Goal: Information Seeking & Learning: Learn about a topic

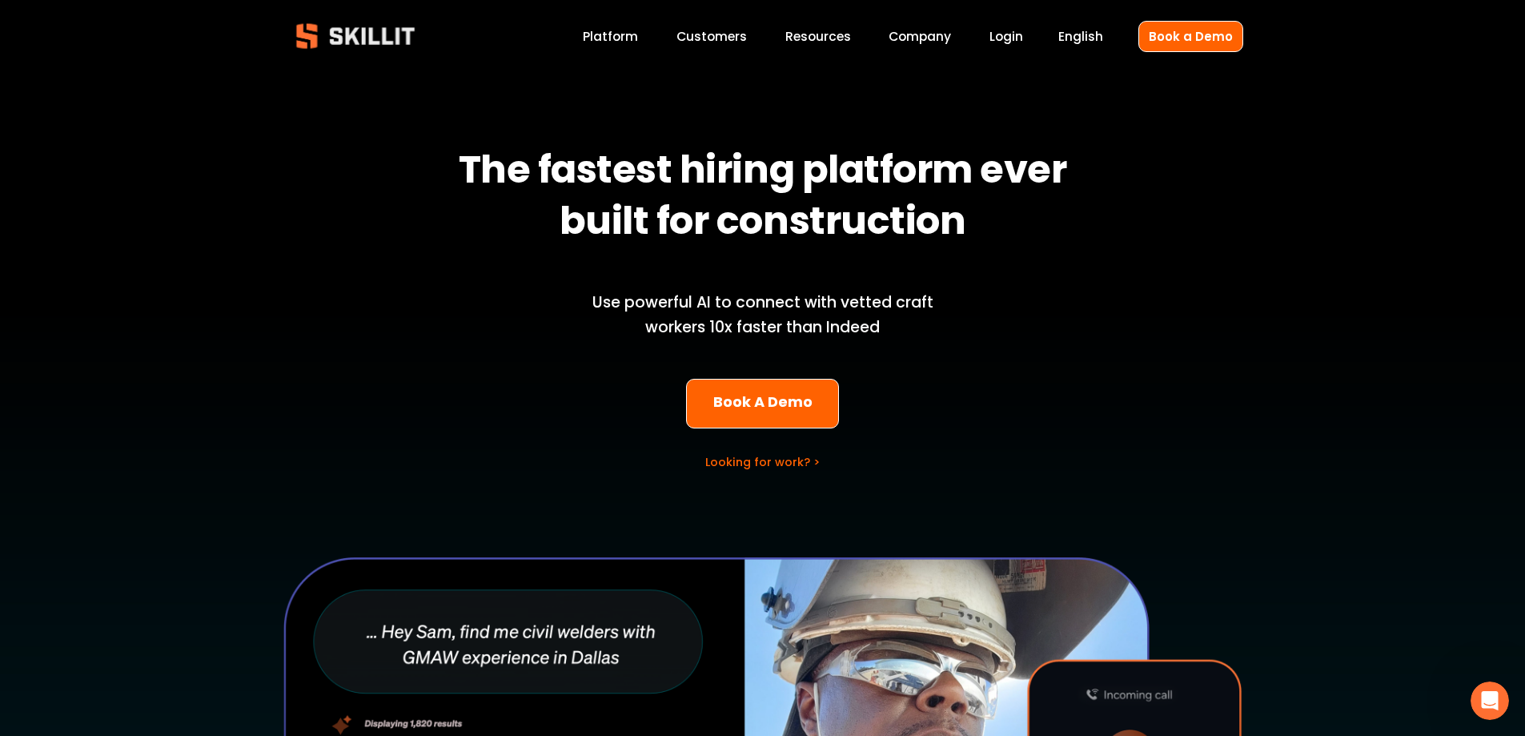
drag, startPoint x: 226, startPoint y: 498, endPoint x: 274, endPoint y: 106, distance: 394.4
click at [713, 34] on link "Customers" at bounding box center [711, 37] width 70 height 22
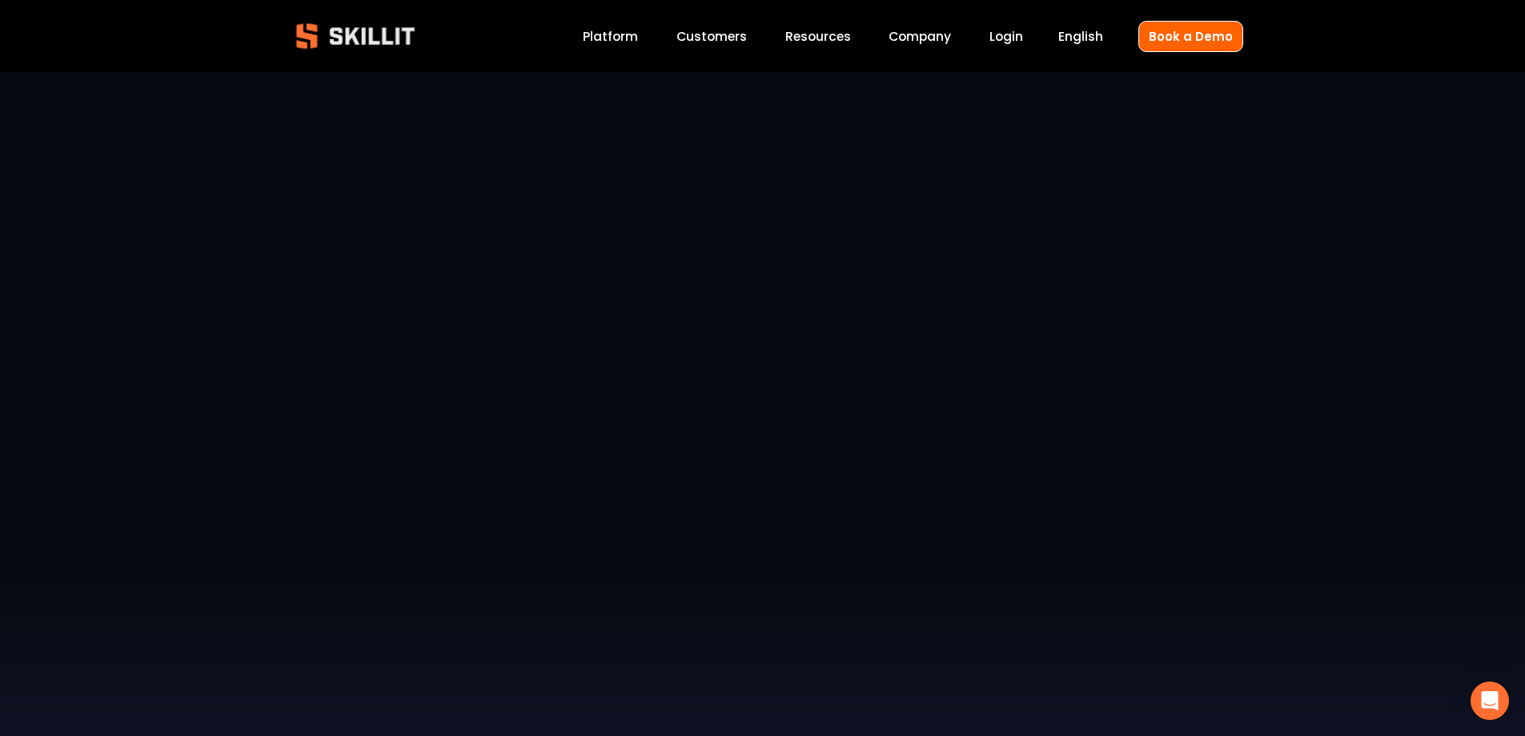
drag, startPoint x: 1354, startPoint y: 529, endPoint x: 1316, endPoint y: 247, distance: 285.1
click at [922, 33] on link "Company" at bounding box center [920, 37] width 62 height 22
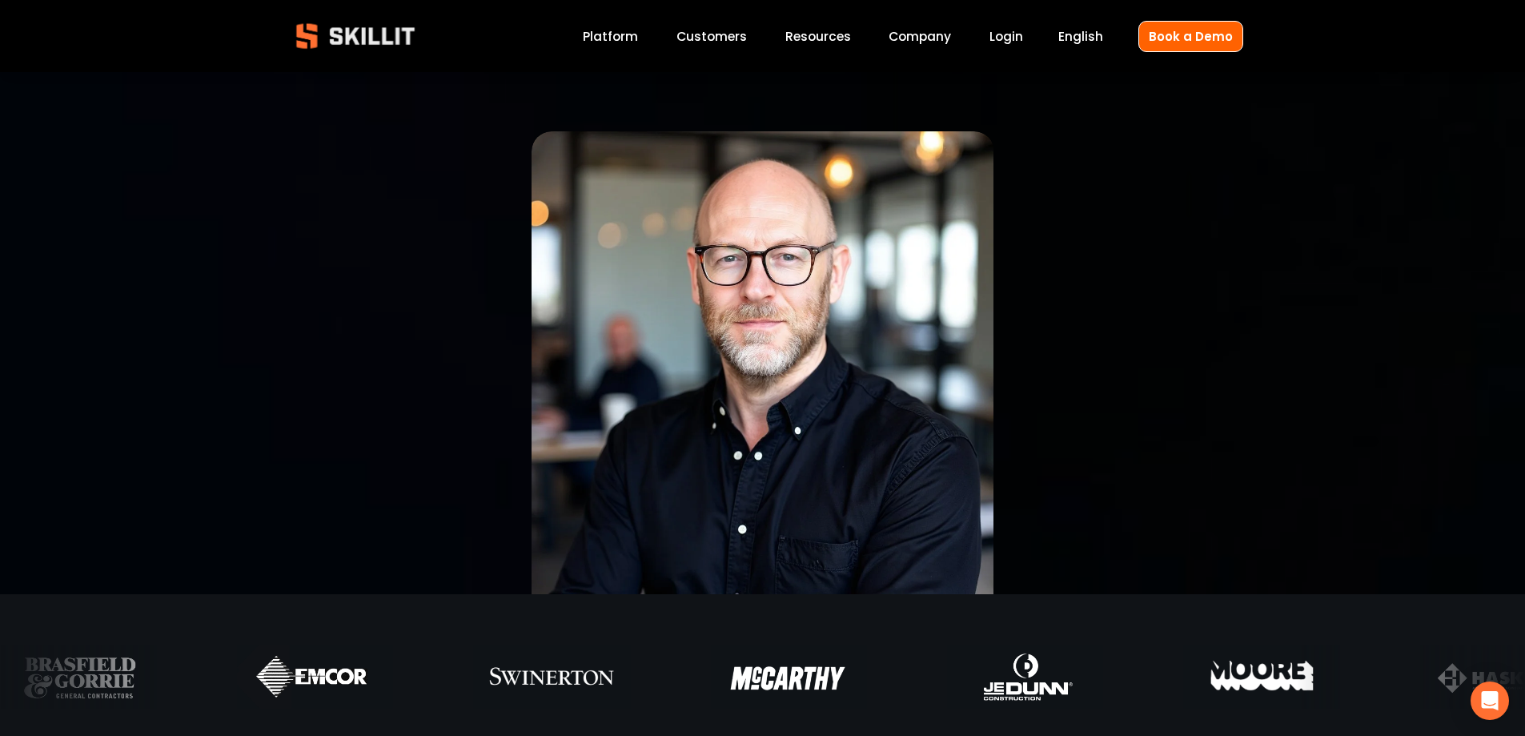
drag, startPoint x: 1294, startPoint y: 556, endPoint x: 1098, endPoint y: 283, distance: 336.1
click at [619, 39] on link "Platform" at bounding box center [610, 37] width 55 height 22
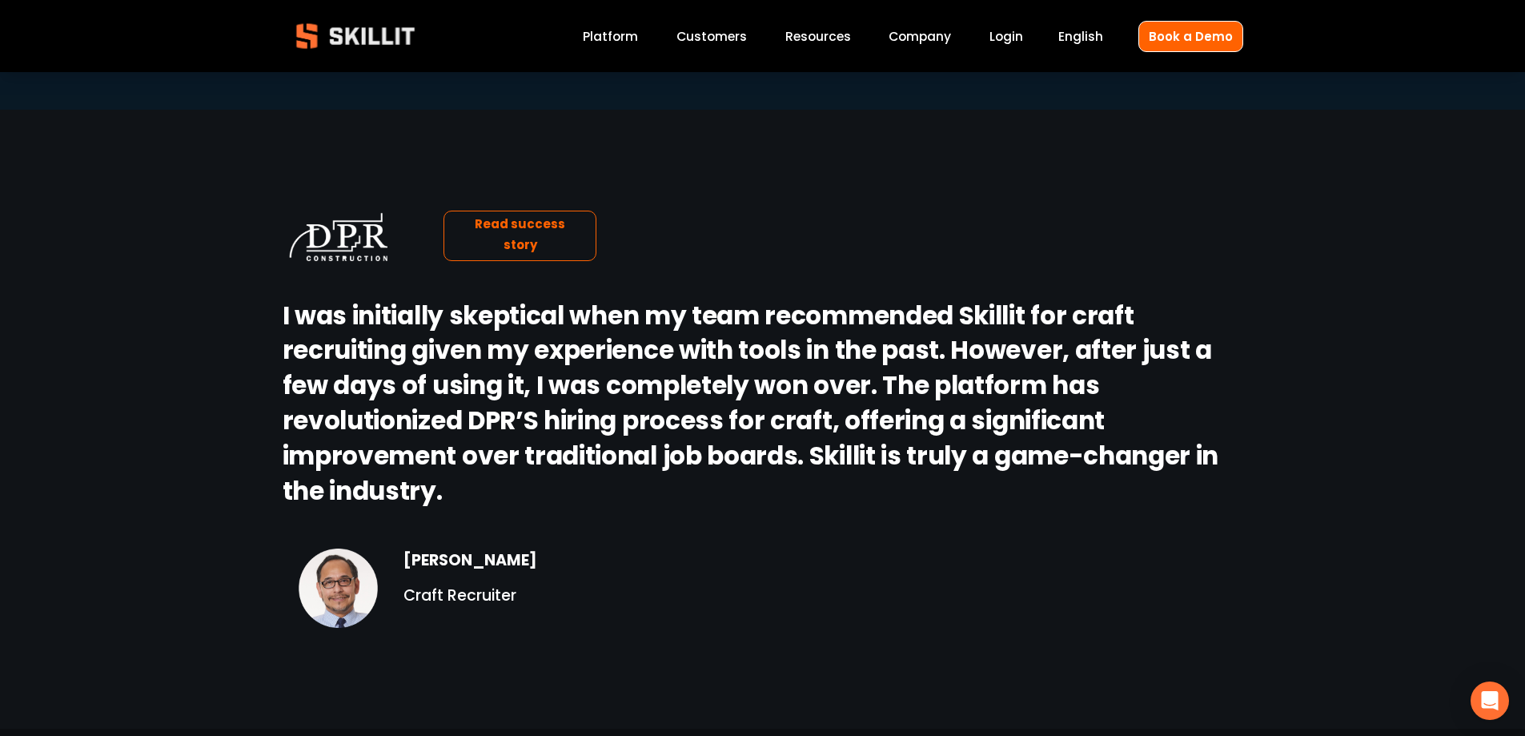
scroll to position [2081, 0]
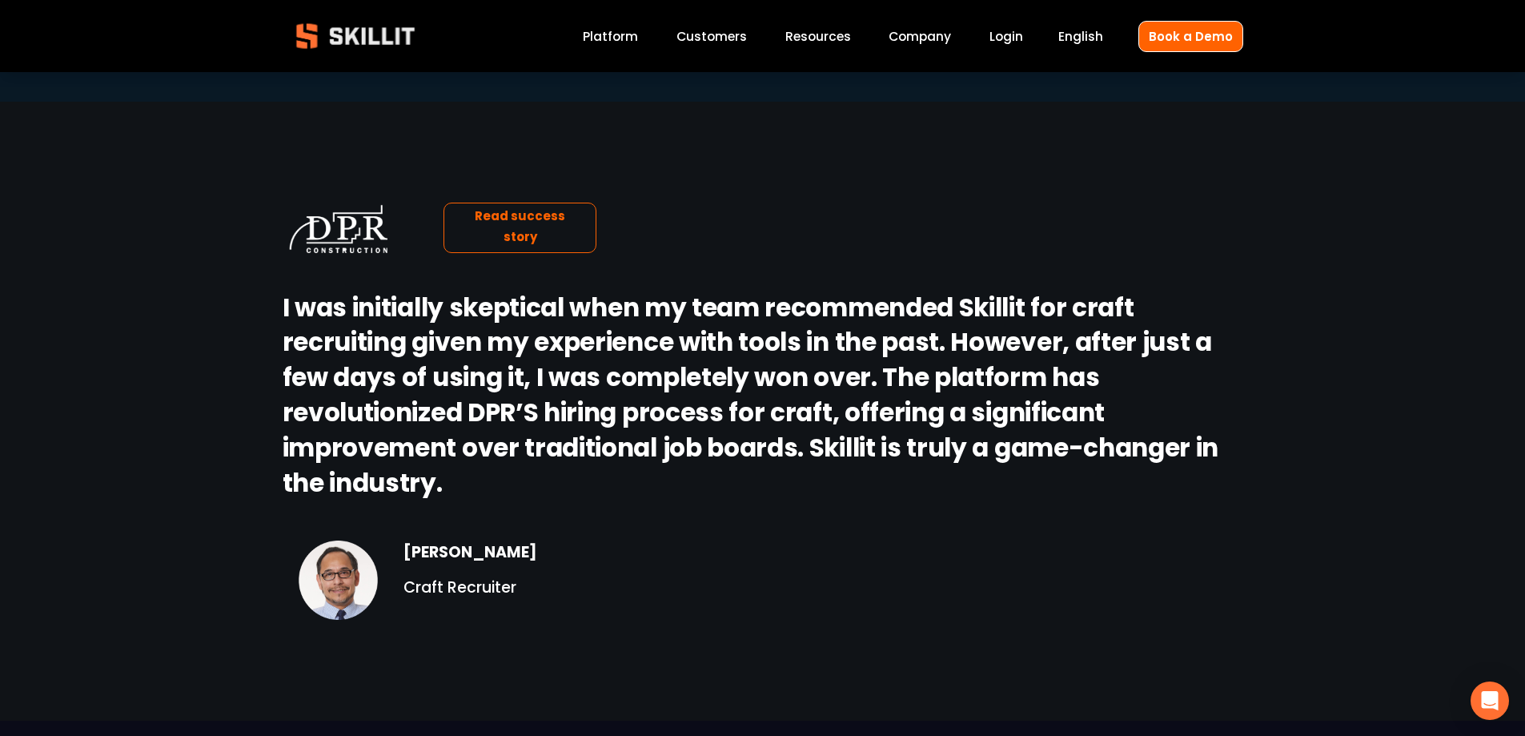
click at [520, 331] on strong "I was initially skeptical when my team recommended Skillit for craft recruiting…" at bounding box center [753, 397] width 941 height 219
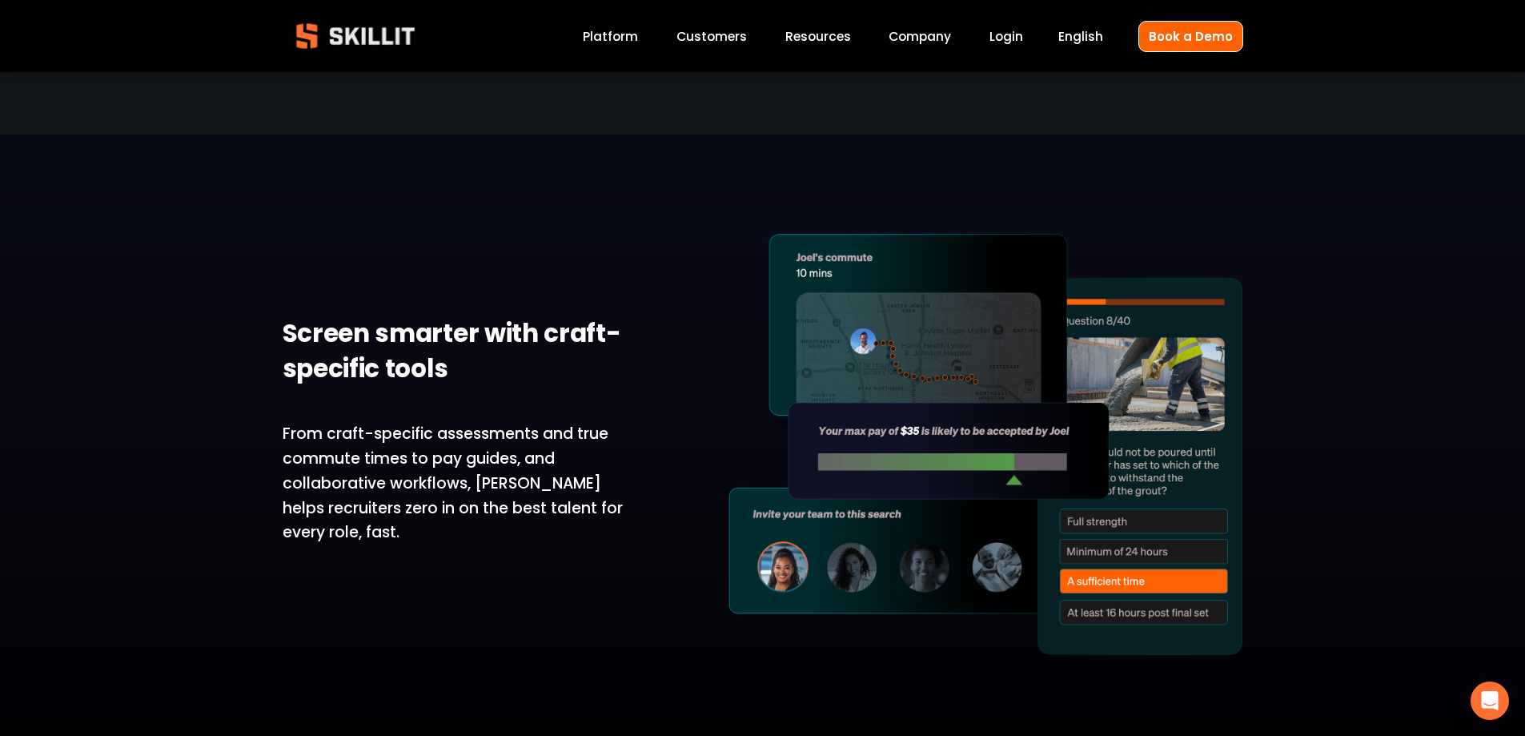
scroll to position [2668, 0]
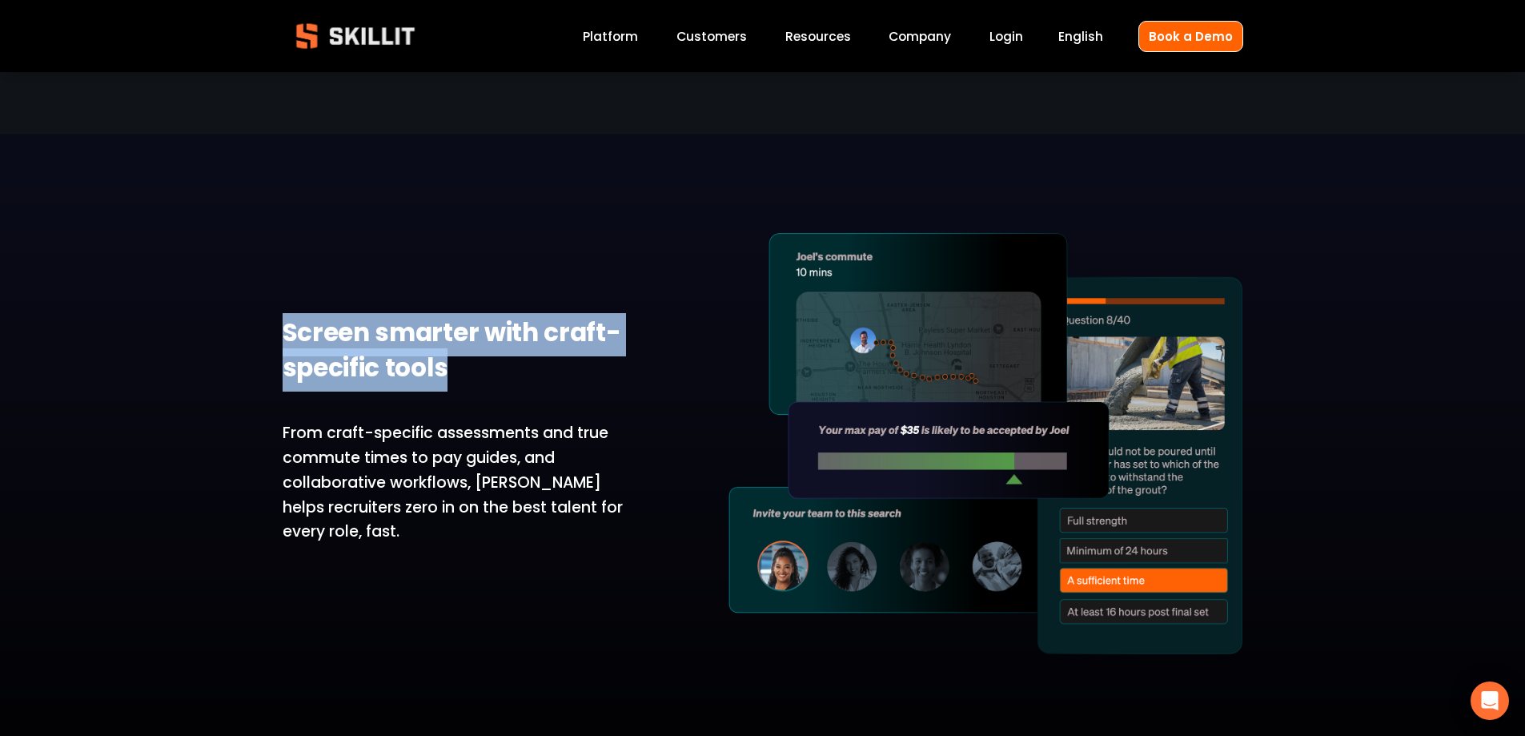
drag, startPoint x: 464, startPoint y: 363, endPoint x: 283, endPoint y: 335, distance: 183.2
click at [283, 335] on h2 "Screen smarter with craft-specific tools" at bounding box center [458, 351] width 351 height 70
drag, startPoint x: 267, startPoint y: 332, endPoint x: 496, endPoint y: 383, distance: 235.2
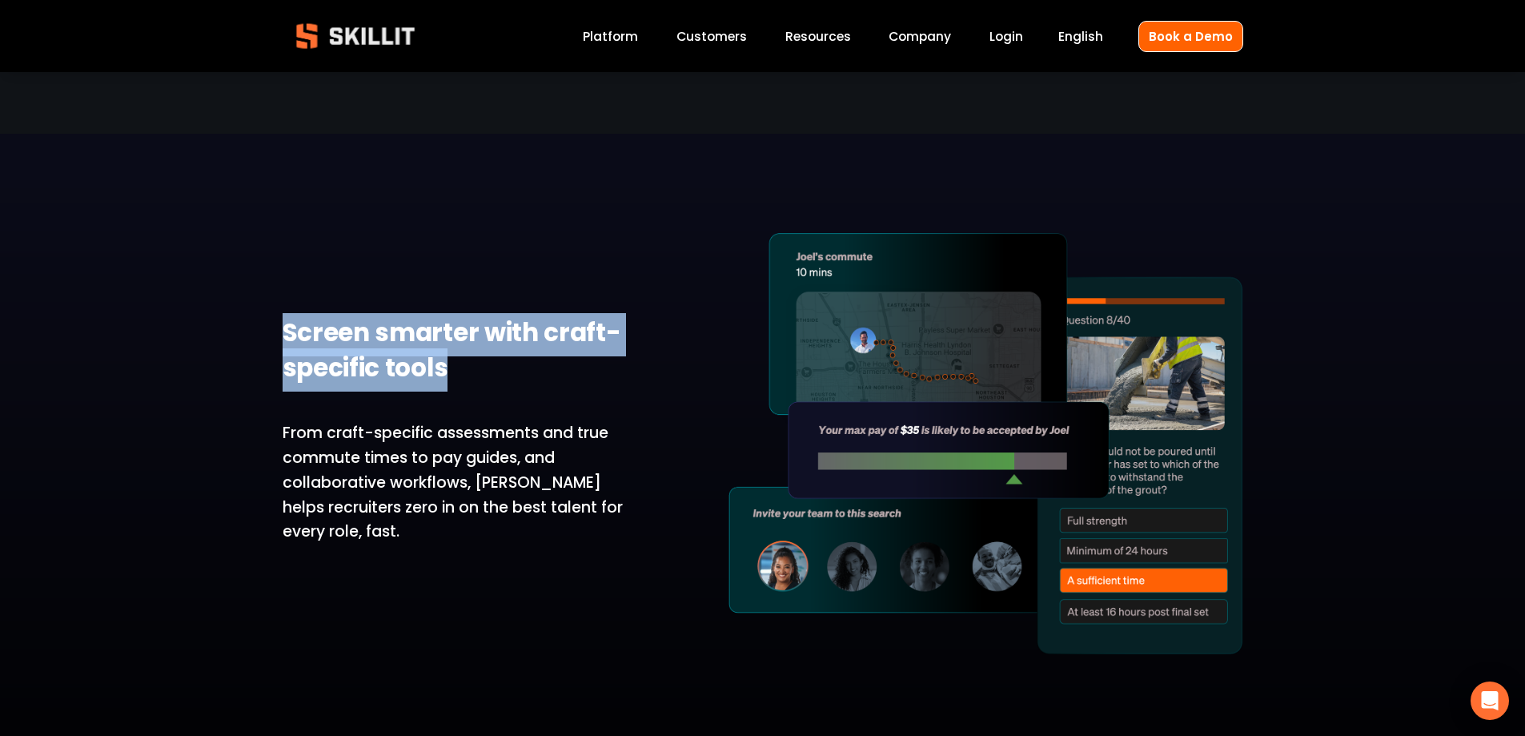
click at [497, 378] on h2 "Screen smarter with craft-specific tools" at bounding box center [458, 351] width 351 height 70
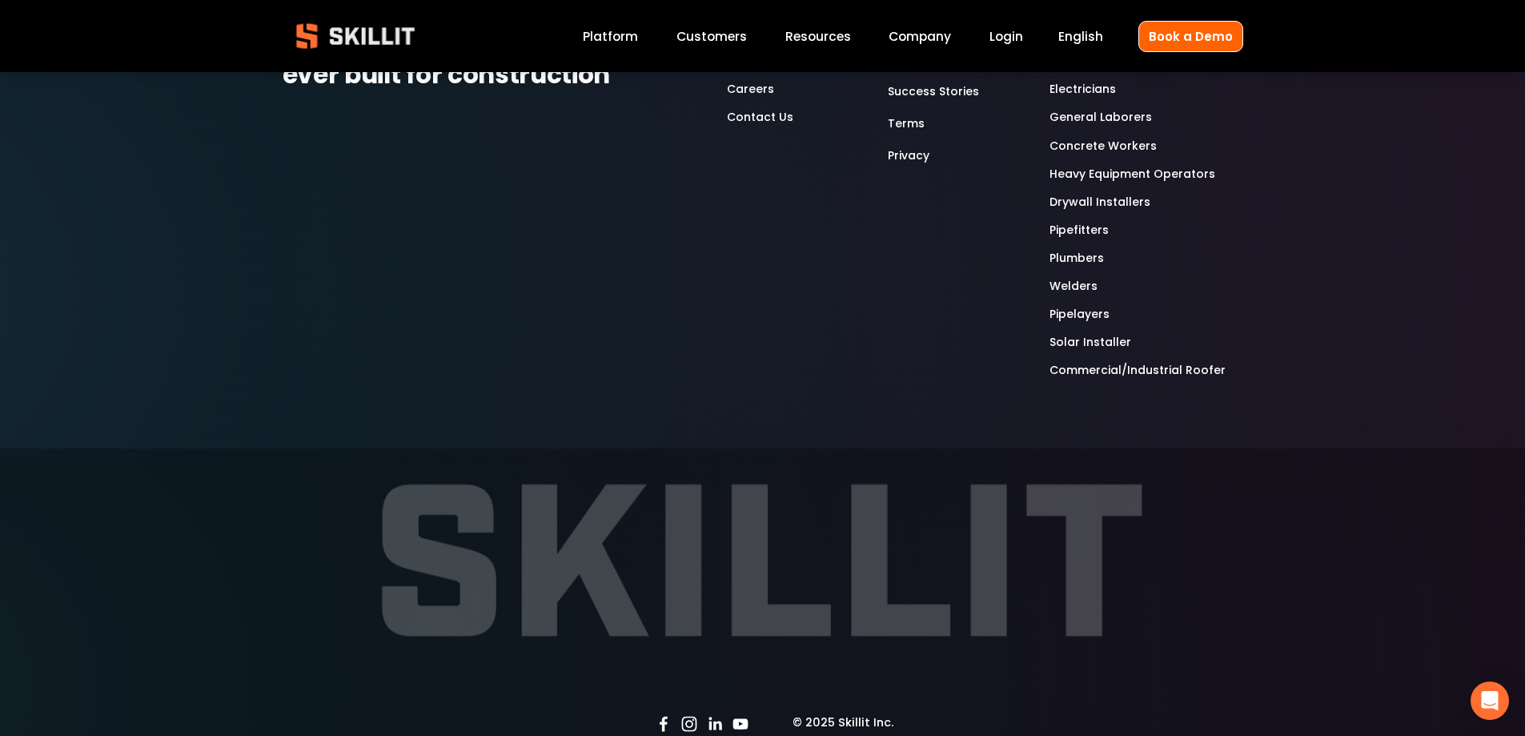
scroll to position [5004, 0]
